Goal: Information Seeking & Learning: Learn about a topic

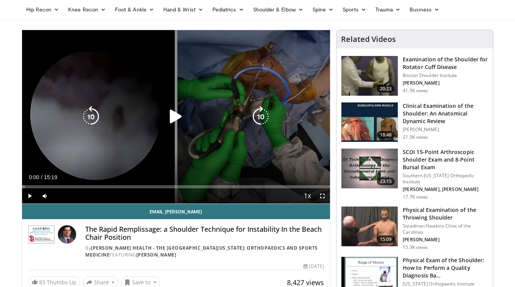
click at [176, 117] on icon "Video Player" at bounding box center [175, 116] width 21 height 21
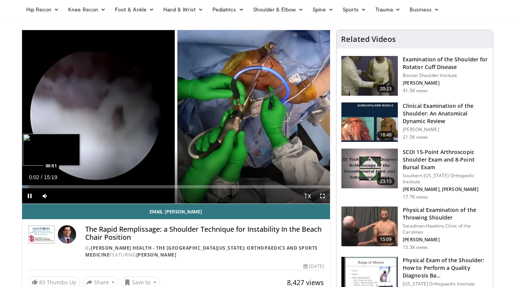
click at [40, 185] on div "Loaded : 2.16% 00:02 00:51" at bounding box center [176, 186] width 308 height 3
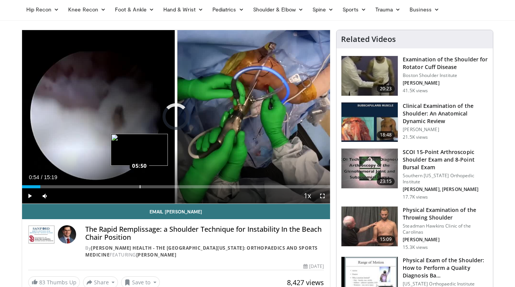
drag, startPoint x: 40, startPoint y: 185, endPoint x: 139, endPoint y: 187, distance: 99.4
click at [139, 187] on div "Loaded : 0.00% 05:49 05:50" at bounding box center [176, 186] width 308 height 3
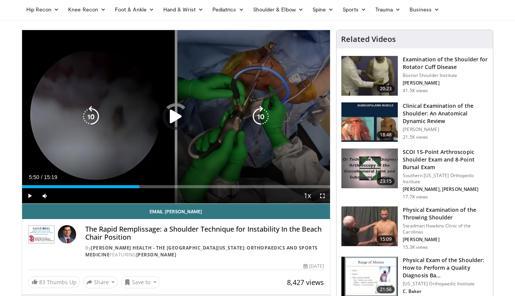
click at [96, 118] on icon "Video Player" at bounding box center [90, 116] width 21 height 21
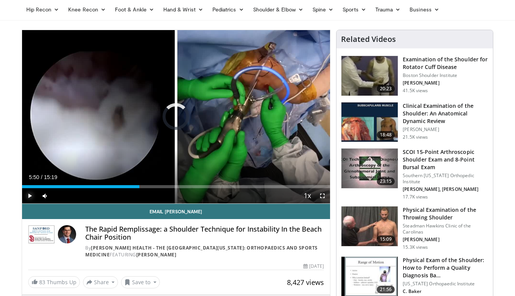
click at [26, 194] on span "Video Player" at bounding box center [29, 195] width 15 height 15
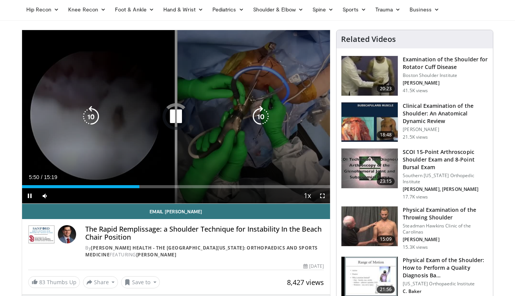
click at [174, 120] on icon "Video Player" at bounding box center [175, 116] width 21 height 21
click at [172, 115] on icon "Video Player" at bounding box center [175, 116] width 21 height 21
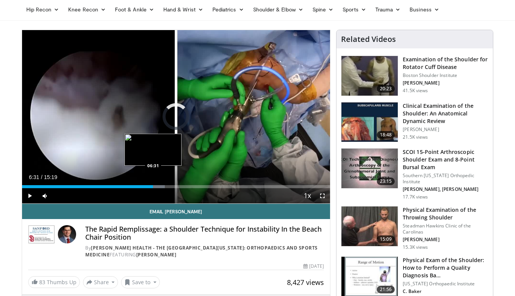
click at [153, 184] on div "Loaded : 46.39% 06:31 06:31" at bounding box center [176, 184] width 308 height 7
click at [172, 184] on div "Loaded : 48.94% 07:27 07:27" at bounding box center [176, 184] width 308 height 7
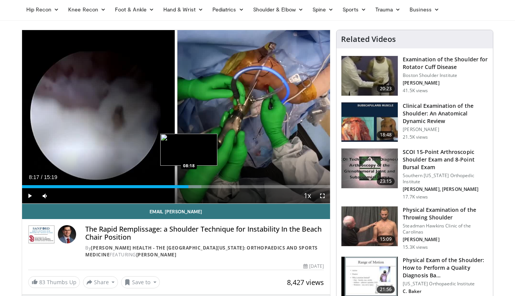
click at [189, 185] on div "Progress Bar" at bounding box center [186, 186] width 30 height 3
click at [204, 185] on div "Progress Bar" at bounding box center [192, 186] width 27 height 3
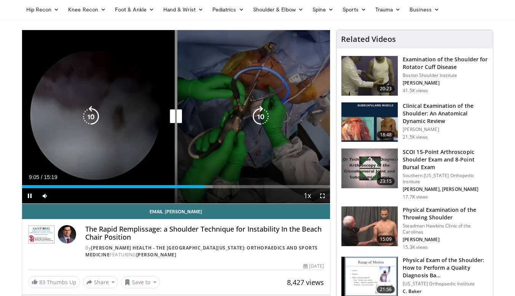
click at [224, 184] on div "Loaded : 61.99% 09:05 09:46" at bounding box center [176, 184] width 308 height 7
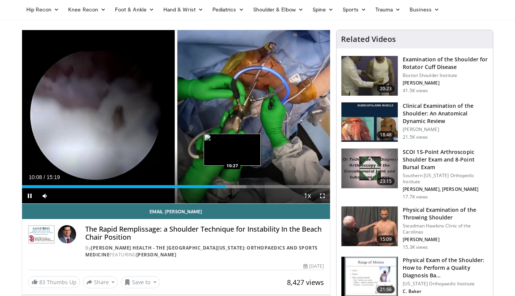
click at [233, 185] on div "Progress Bar" at bounding box center [235, 186] width 24 height 3
click at [247, 185] on div "Progress Bar" at bounding box center [242, 186] width 13 height 3
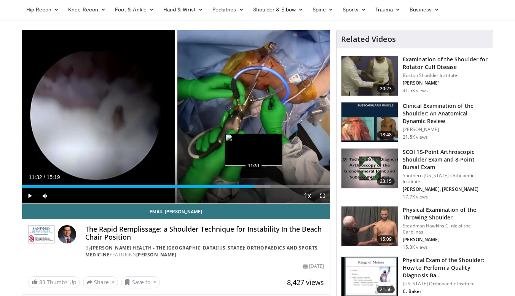
click at [254, 186] on div "Progress Bar" at bounding box center [255, 186] width 29 height 3
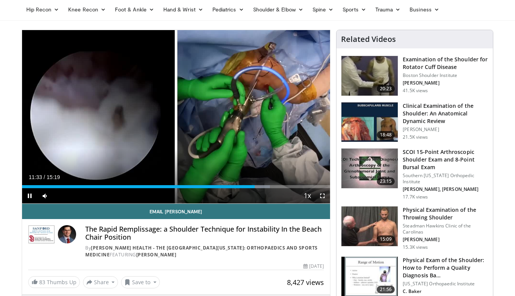
click at [264, 189] on video-js "**********" at bounding box center [176, 117] width 308 height 174
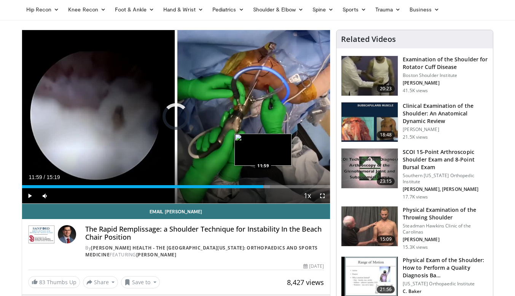
click at [263, 183] on div "Loaded : 80.48% 11:59 11:59" at bounding box center [176, 184] width 308 height 7
click at [275, 185] on div "Loaded : 80.92% 12:36 12:36" at bounding box center [176, 186] width 308 height 3
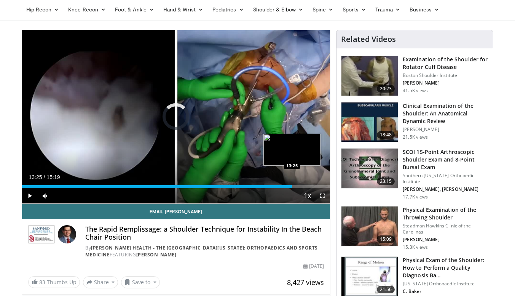
click at [292, 186] on div "Loaded : 84.83% 12:42 13:25" at bounding box center [176, 186] width 308 height 3
click at [298, 186] on div "Progress Bar" at bounding box center [297, 186] width 12 height 3
click at [302, 187] on div "Progress Bar" at bounding box center [299, 186] width 16 height 3
click at [308, 186] on div "Progress Bar" at bounding box center [300, 186] width 16 height 3
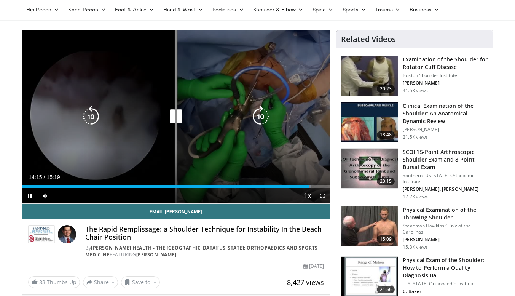
click at [178, 127] on icon "Video Player" at bounding box center [175, 116] width 21 height 21
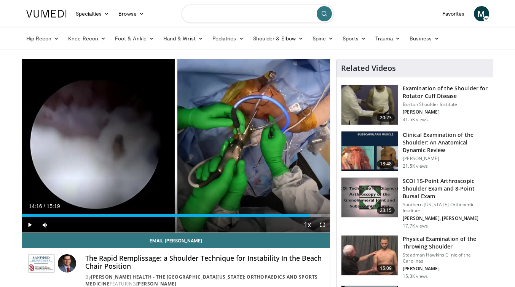
click at [270, 10] on input "Search topics, interventions" at bounding box center [258, 14] width 152 height 18
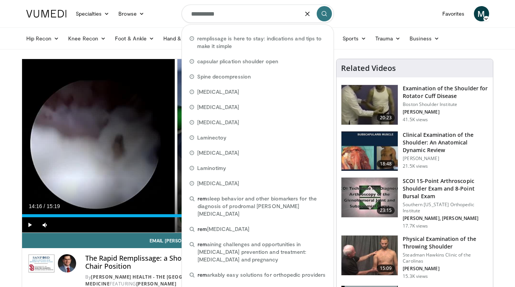
type input "**********"
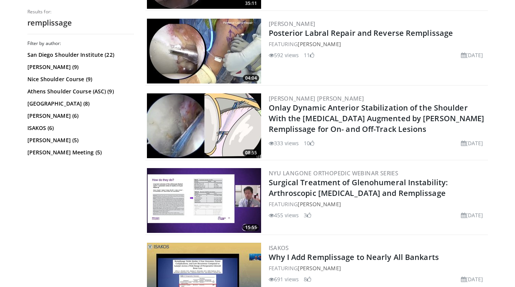
scroll to position [430, 0]
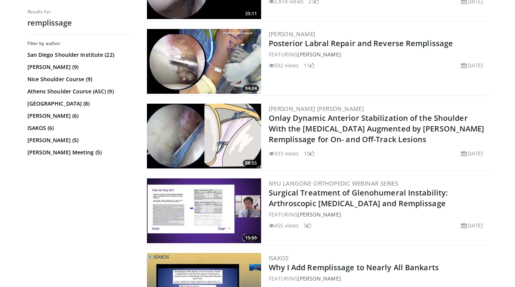
click at [232, 62] on img at bounding box center [204, 61] width 114 height 65
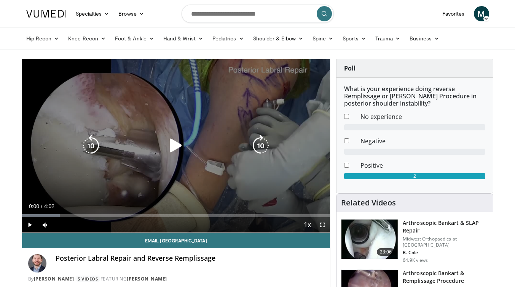
click at [176, 148] on icon "Video Player" at bounding box center [175, 145] width 21 height 21
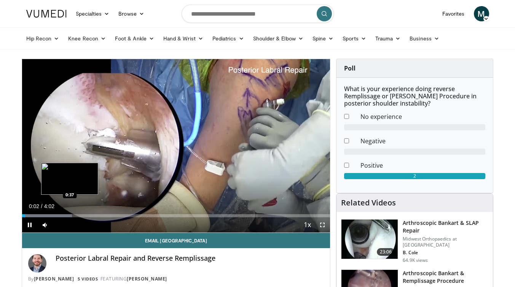
click at [70, 212] on div "Loaded : 16.30% 0:02 0:37" at bounding box center [176, 213] width 308 height 7
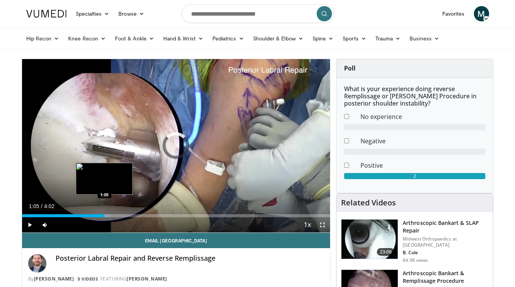
click at [104, 214] on div "Loaded : 28.81% 1:05 1:05" at bounding box center [176, 215] width 308 height 3
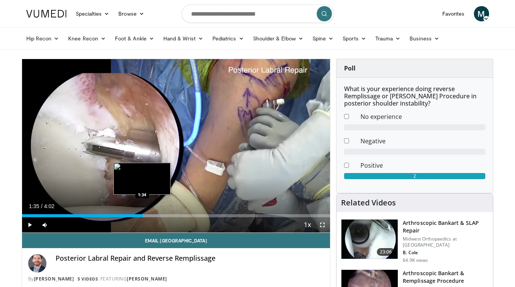
click at [143, 213] on div "Loaded : 45.27% 1:07 1:34" at bounding box center [176, 213] width 308 height 7
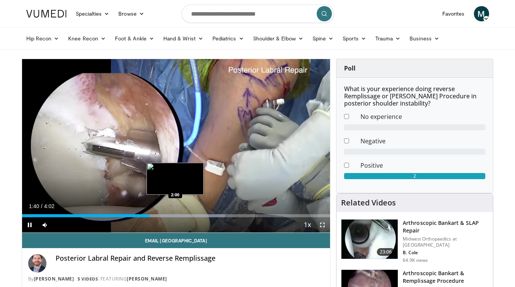
click at [175, 215] on video-js "**********" at bounding box center [176, 146] width 308 height 174
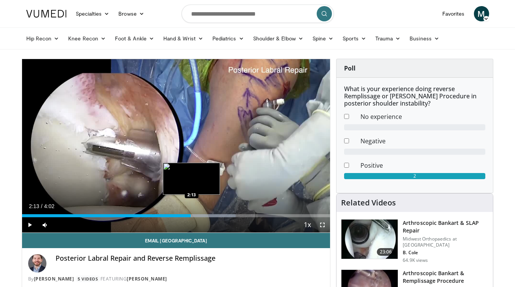
click at [191, 213] on div "Loaded : 69.38% 2:13 2:13" at bounding box center [176, 213] width 308 height 7
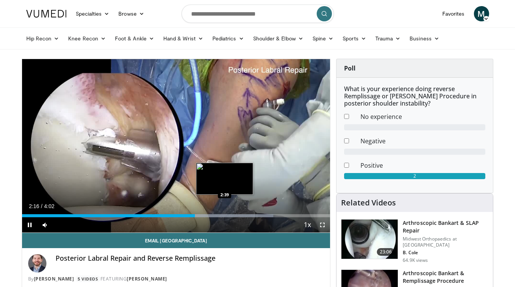
click at [225, 214] on div "Progress Bar" at bounding box center [215, 215] width 117 height 3
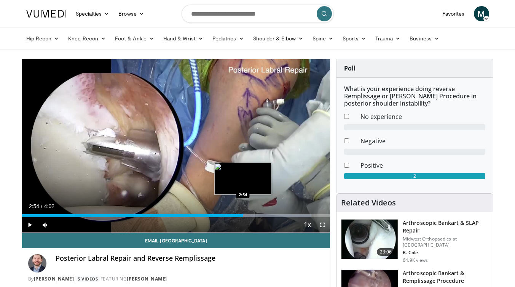
click at [243, 214] on div "Loaded : 93.88% 2:54 2:54" at bounding box center [176, 215] width 308 height 3
click at [258, 216] on div "Loaded : 97.96% 2:55 3:05" at bounding box center [176, 215] width 308 height 3
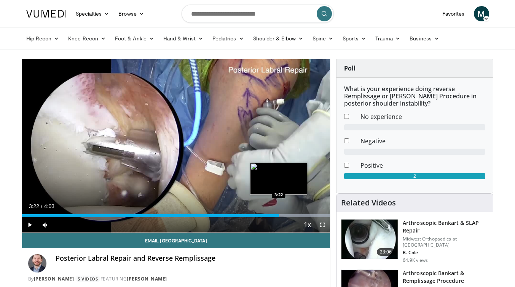
click at [280, 216] on div "Progress Bar" at bounding box center [275, 215] width 110 height 3
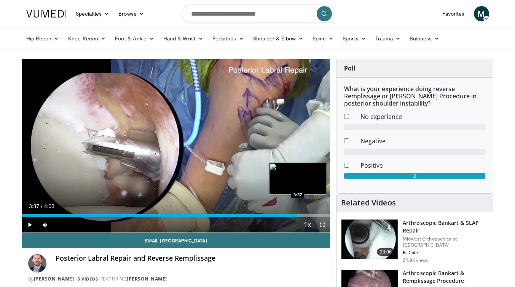
click at [298, 216] on div "Progress Bar" at bounding box center [275, 215] width 110 height 3
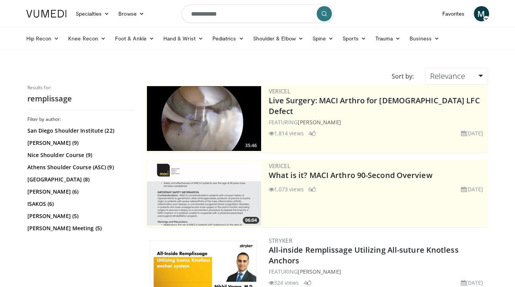
scroll to position [430, 0]
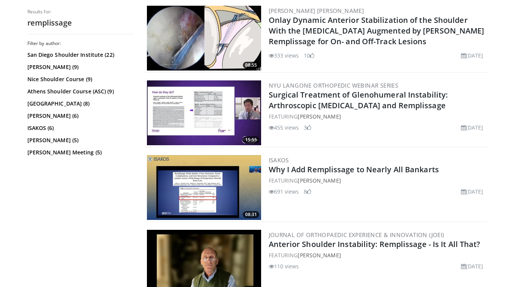
scroll to position [529, 0]
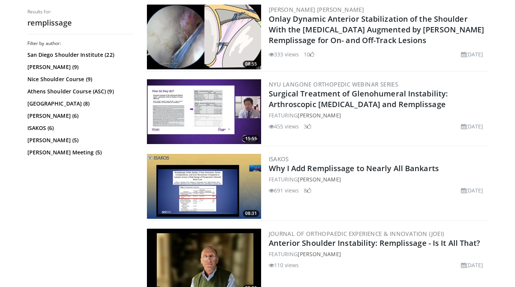
click at [212, 97] on img at bounding box center [204, 111] width 114 height 65
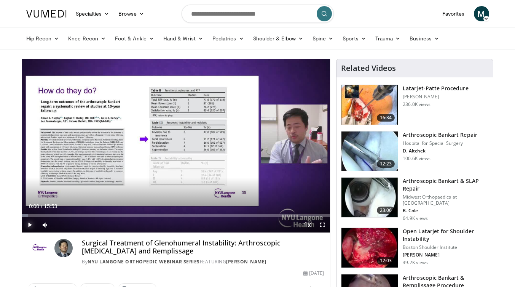
click at [29, 226] on span "Video Player" at bounding box center [29, 224] width 15 height 15
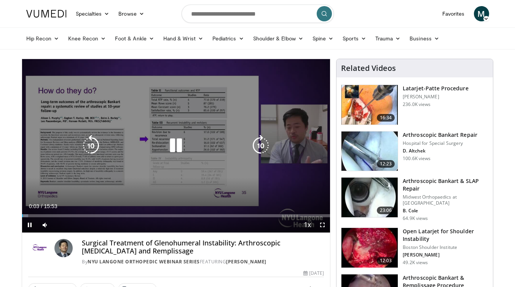
click at [176, 151] on icon "Video Player" at bounding box center [175, 145] width 21 height 21
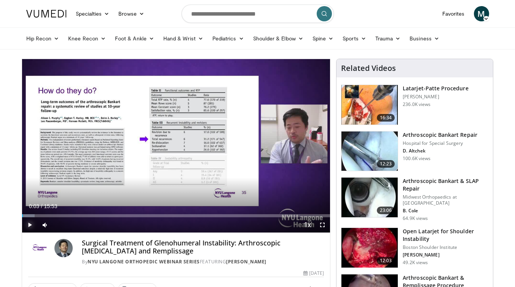
click at [30, 222] on span "Video Player" at bounding box center [29, 224] width 15 height 15
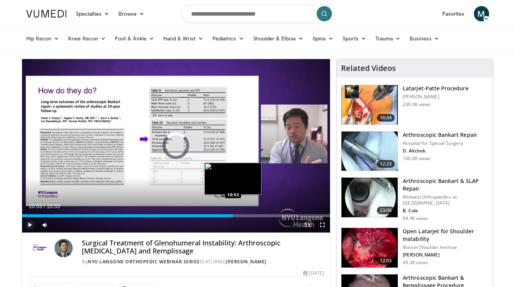
click at [233, 216] on div "Loaded : 4.20% 10:53 10:53" at bounding box center [176, 215] width 308 height 3
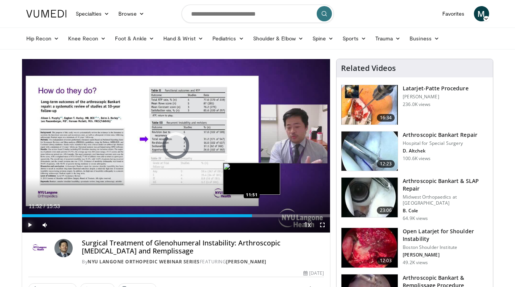
click at [252, 215] on div "Loaded : 0.00% 10:59 11:51" at bounding box center [176, 215] width 308 height 3
click at [260, 216] on div "Loaded : 74.87% 11:54 12:17" at bounding box center [176, 215] width 308 height 3
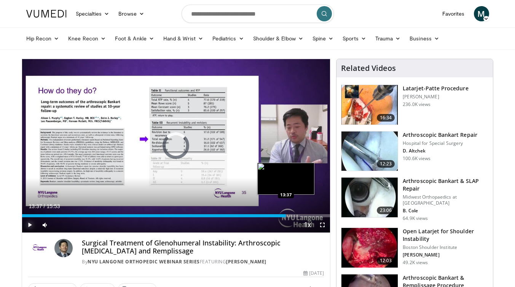
click at [286, 214] on div "Loaded : 78.70% 13:37 13:37" at bounding box center [176, 215] width 308 height 3
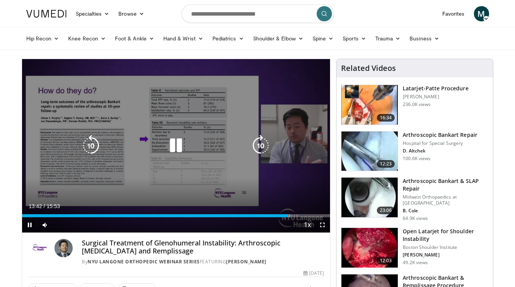
click at [177, 145] on div "10 seconds Tap to unmute" at bounding box center [176, 145] width 308 height 173
click at [246, 187] on div "10 seconds Tap to unmute" at bounding box center [176, 145] width 308 height 173
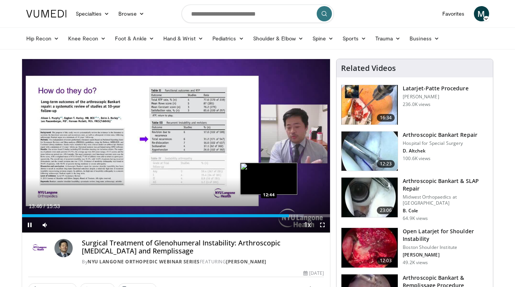
click at [269, 214] on div "13:46" at bounding box center [155, 215] width 267 height 3
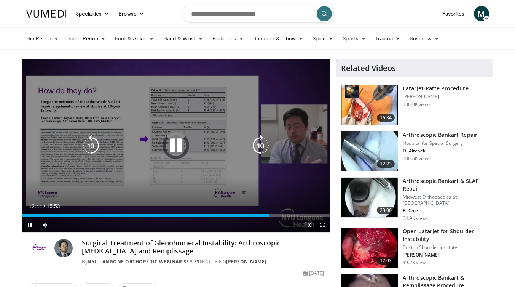
click at [176, 147] on icon "Video Player" at bounding box center [175, 145] width 21 height 21
